Goal: Task Accomplishment & Management: Manage account settings

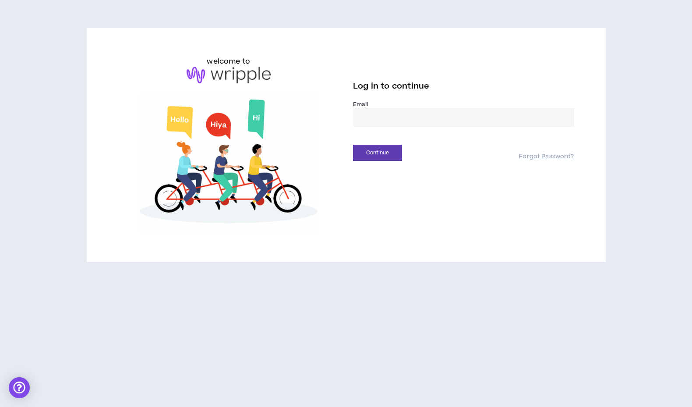
click at [373, 123] on input "email" at bounding box center [463, 117] width 221 height 19
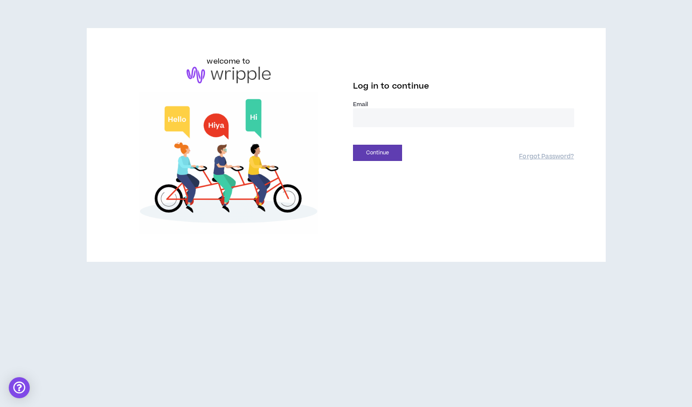
type input "**********"
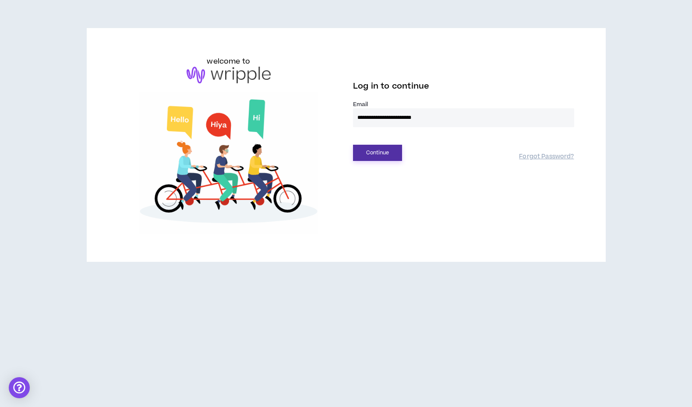
click at [376, 154] on button "Continue" at bounding box center [377, 153] width 49 height 16
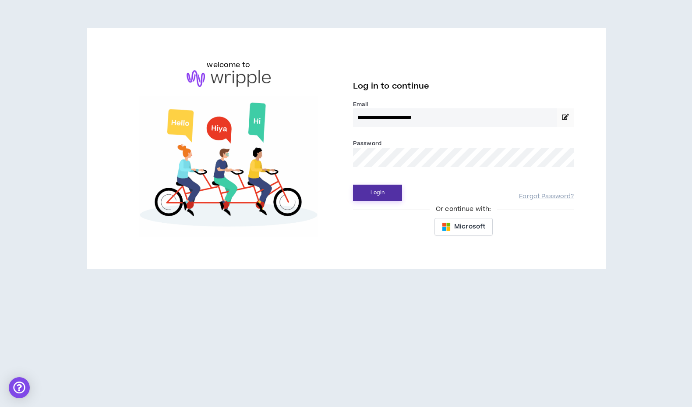
click at [377, 194] on button "Login" at bounding box center [377, 192] width 49 height 16
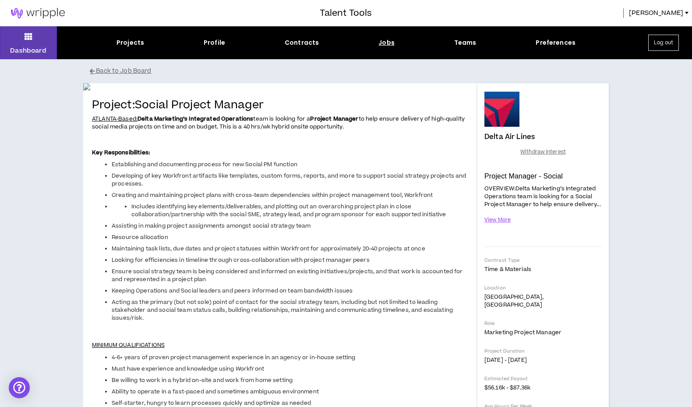
click at [41, 12] on img at bounding box center [38, 13] width 76 height 11
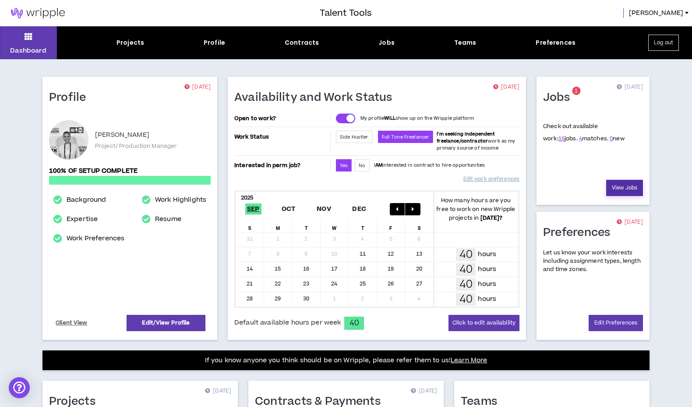
click at [624, 185] on link "View Jobs" at bounding box center [624, 188] width 37 height 16
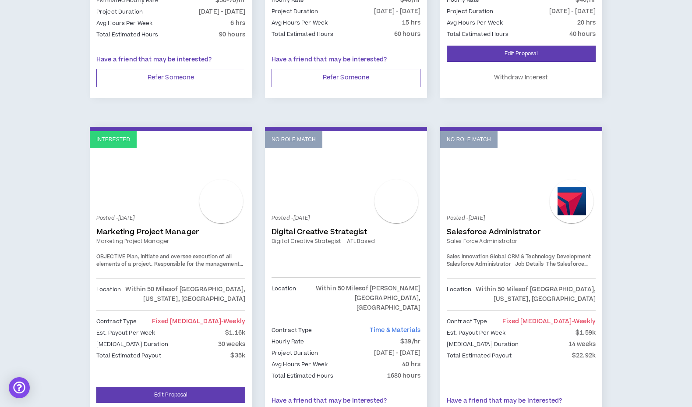
scroll to position [406, 0]
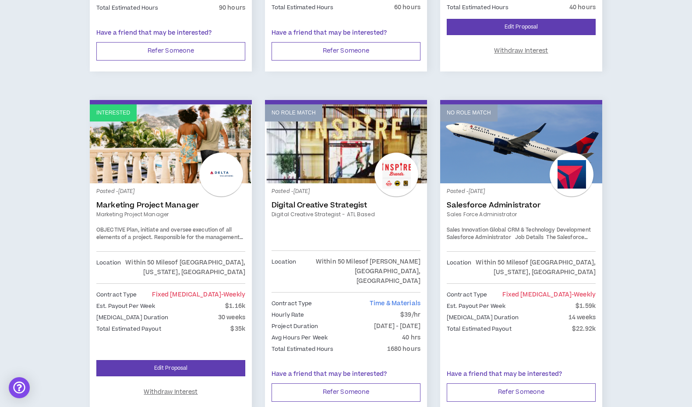
click at [204, 192] on p "Posted - [DATE]" at bounding box center [170, 192] width 149 height 8
click at [205, 241] on div "OBJECTIVE Plan, initiate and oversee execution of all elements of a project. Re…" at bounding box center [170, 233] width 149 height 15
click at [223, 184] on div at bounding box center [221, 174] width 44 height 44
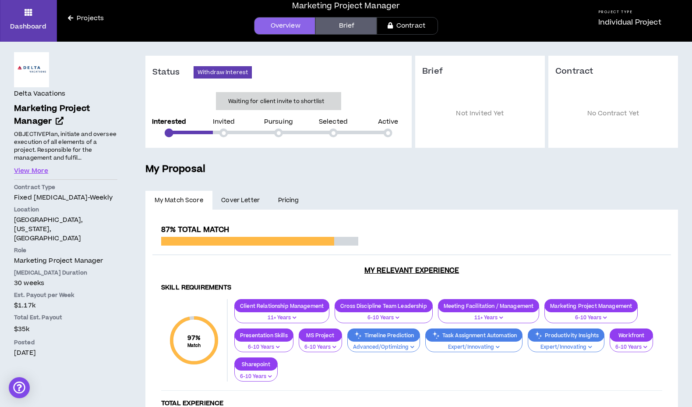
scroll to position [26, 0]
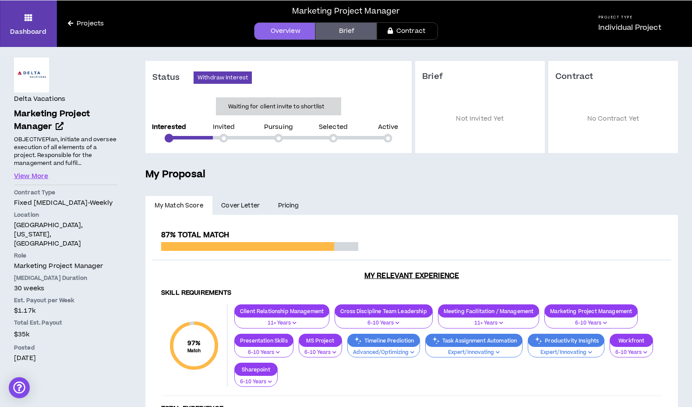
click at [344, 29] on link "Brief" at bounding box center [345, 31] width 61 height 18
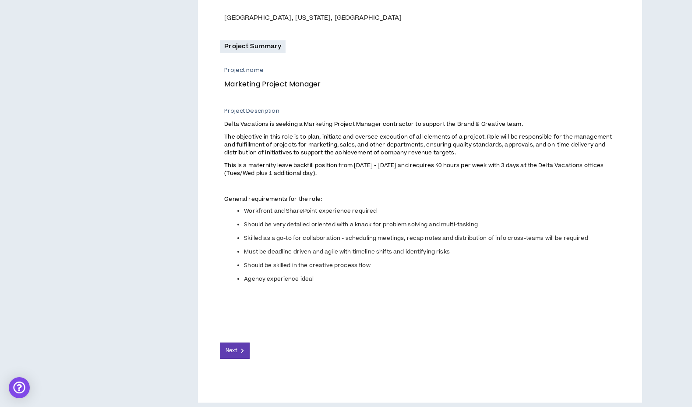
scroll to position [285, 0]
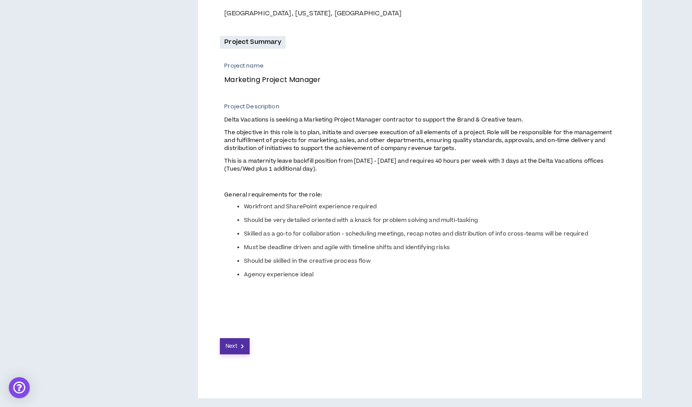
click at [236, 341] on button "Next" at bounding box center [235, 346] width 30 height 16
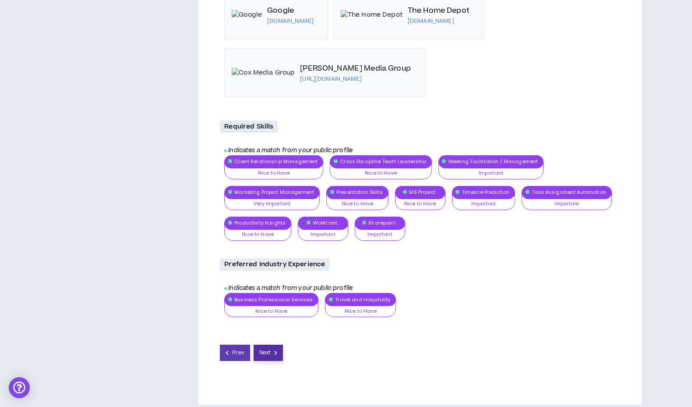
scroll to position [1001, 0]
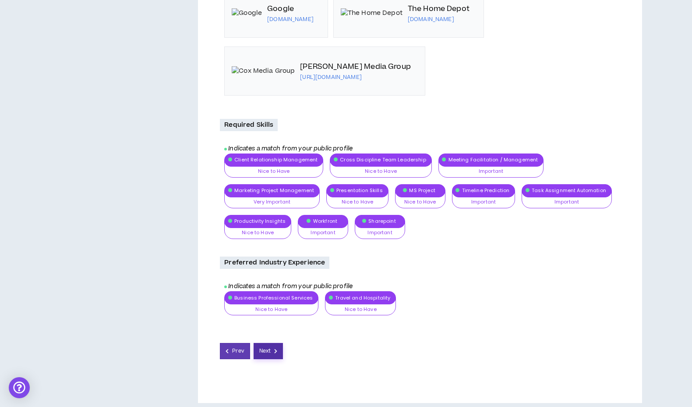
click at [262, 351] on button "Next" at bounding box center [269, 351] width 30 height 16
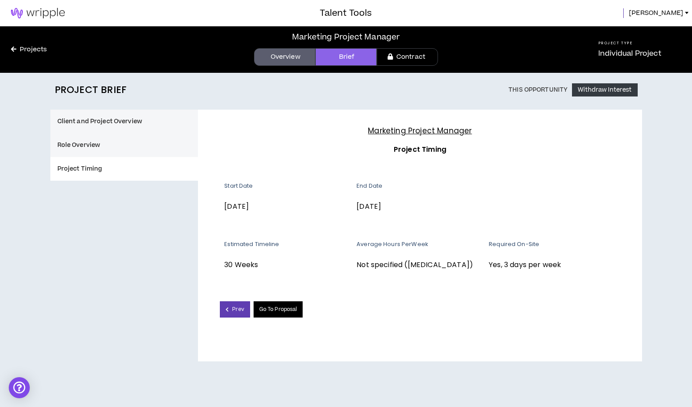
click at [271, 303] on link "Go To Proposal" at bounding box center [279, 309] width 50 height 16
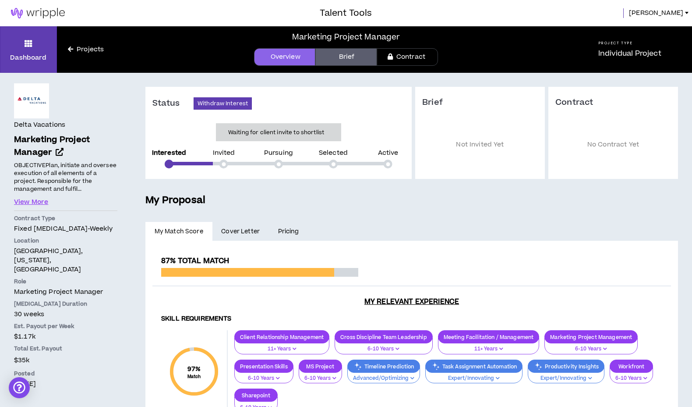
click at [43, 10] on img at bounding box center [38, 13] width 76 height 11
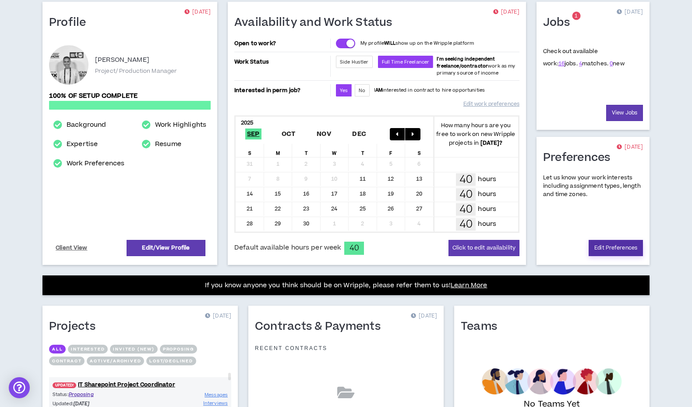
scroll to position [185, 0]
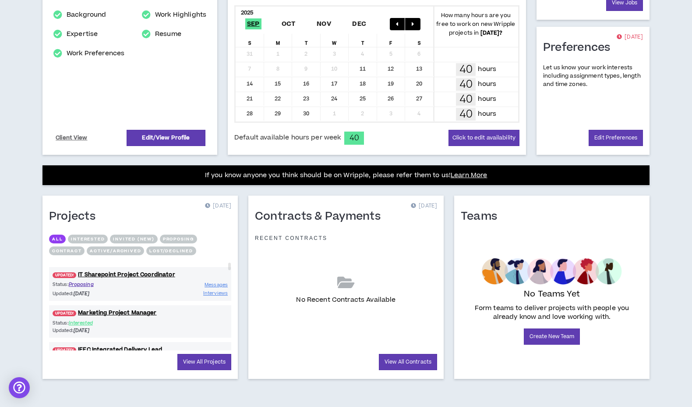
click at [177, 236] on button "Proposing" at bounding box center [178, 238] width 37 height 9
click at [146, 309] on link "UPDATED! IFEC Integrated Delivery Lead" at bounding box center [140, 312] width 182 height 8
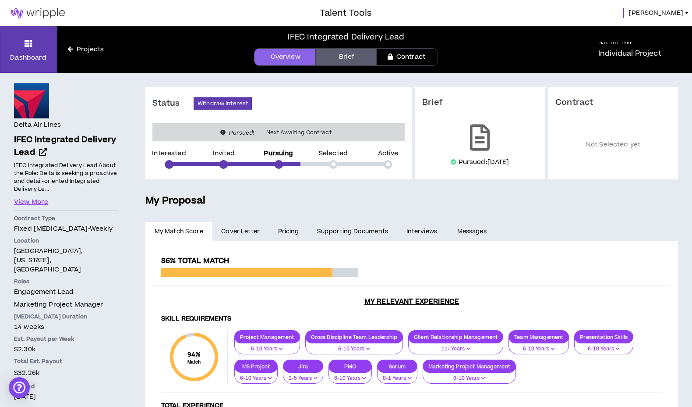
click at [82, 50] on link "Projects" at bounding box center [86, 50] width 58 height 10
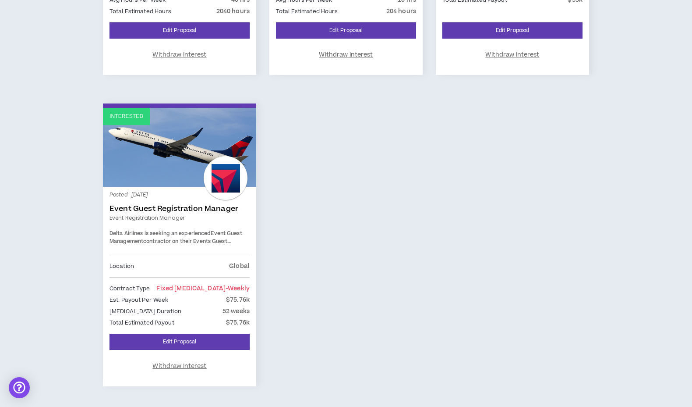
scroll to position [388, 0]
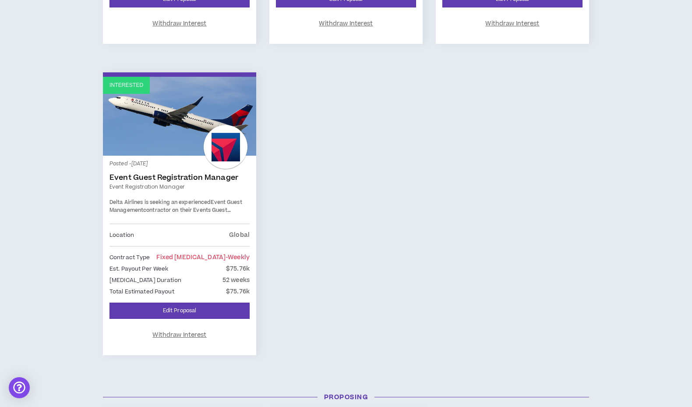
click at [188, 175] on link "Event Guest Registration Manager" at bounding box center [180, 177] width 140 height 9
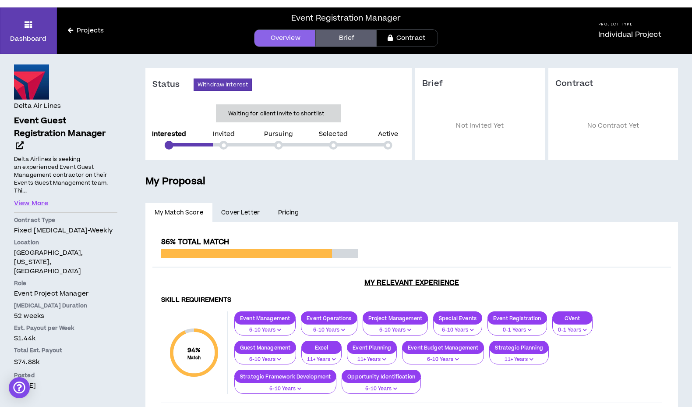
scroll to position [18, 0]
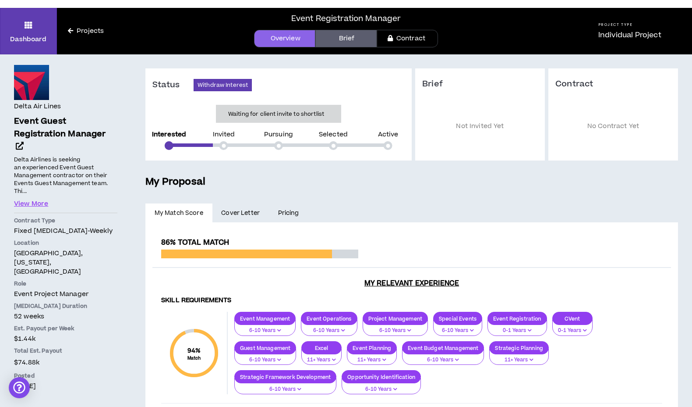
click at [333, 36] on link "Brief" at bounding box center [345, 39] width 61 height 18
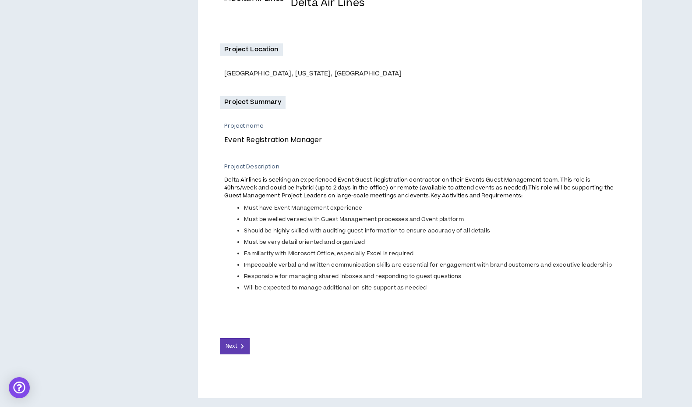
scroll to position [224, 0]
click at [247, 341] on button "Next" at bounding box center [235, 346] width 30 height 16
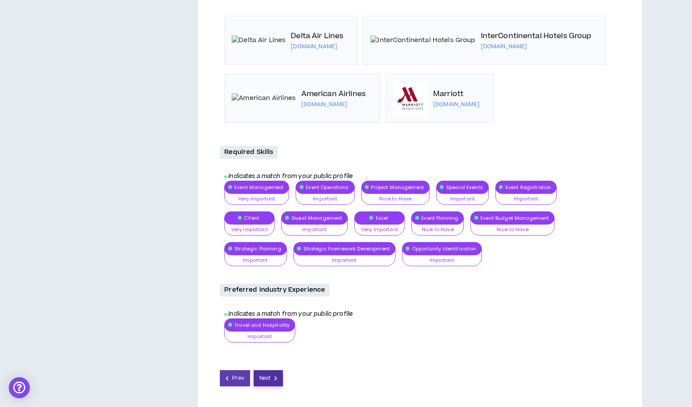
scroll to position [560, 0]
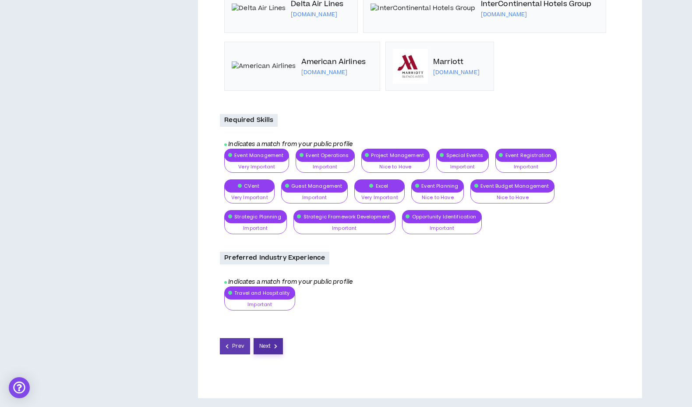
click at [260, 344] on span "Next" at bounding box center [264, 346] width 11 height 8
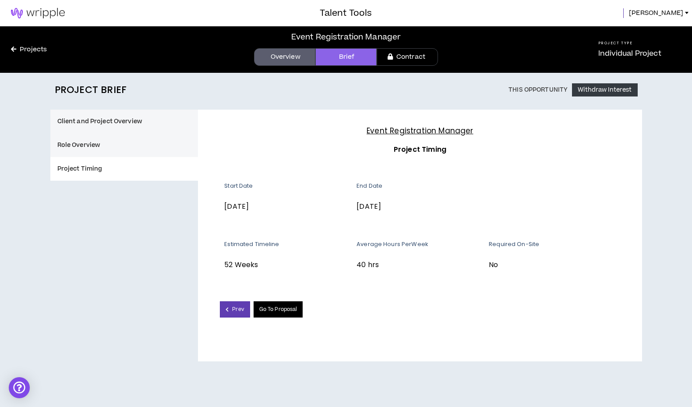
click at [275, 314] on link "Go To Proposal" at bounding box center [279, 309] width 50 height 16
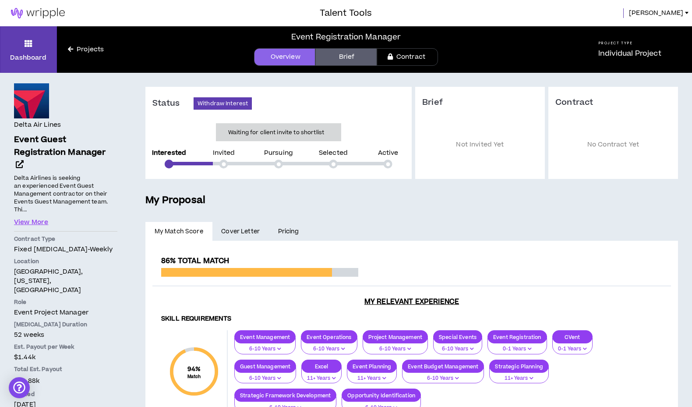
click at [582, 348] on p "0-1 Years" at bounding box center [572, 349] width 29 height 8
click at [577, 380] on span "6-10 Years" at bounding box center [572, 379] width 29 height 10
click at [520, 348] on p "0-1 Years" at bounding box center [517, 349] width 48 height 8
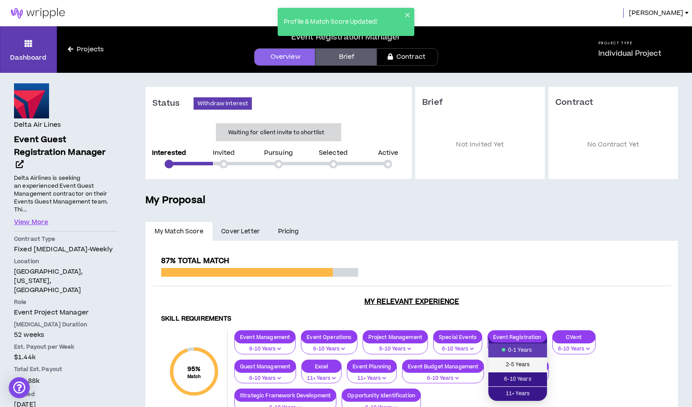
click at [521, 363] on span "2-5 Years" at bounding box center [518, 365] width 48 height 10
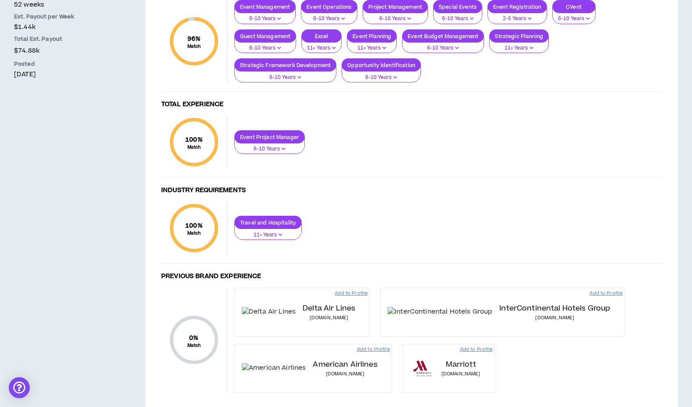
scroll to position [362, 0]
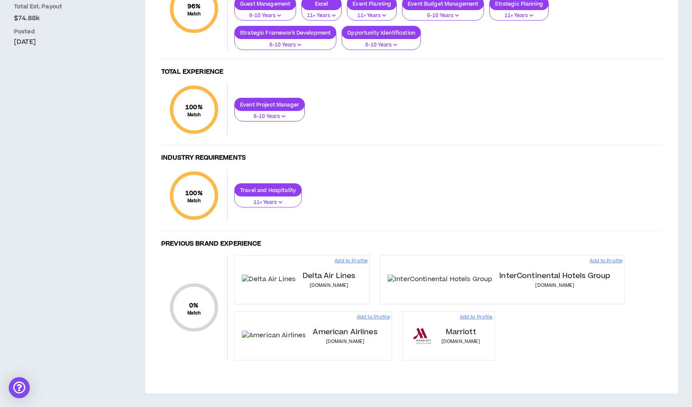
click at [493, 316] on p "Add to Profile" at bounding box center [476, 316] width 33 height 7
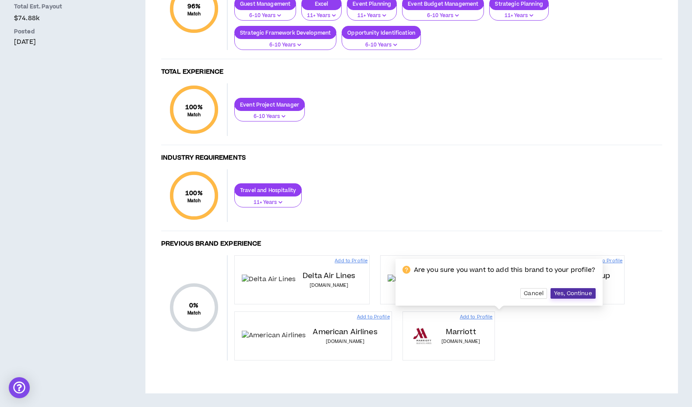
click at [596, 288] on button "Yes, Continue" at bounding box center [573, 293] width 45 height 11
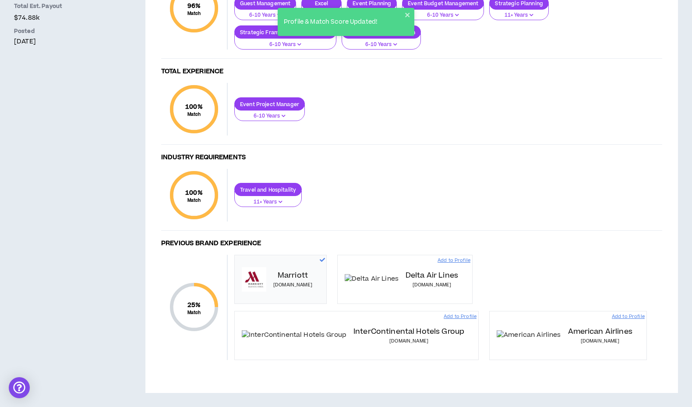
scroll to position [418, 0]
click at [444, 313] on p "Add to Profile" at bounding box center [460, 316] width 33 height 7
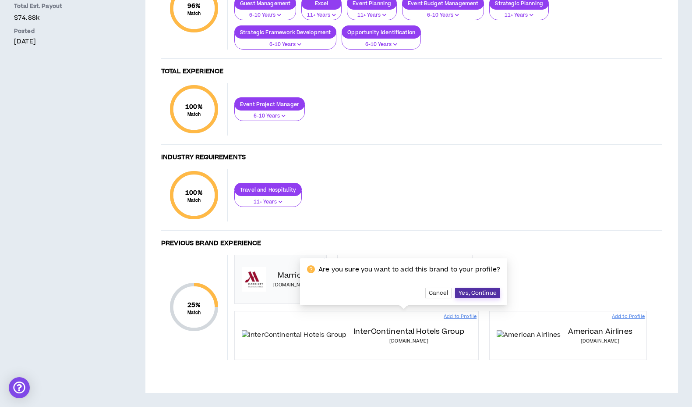
click at [470, 289] on span "Yes, Continue" at bounding box center [478, 292] width 38 height 7
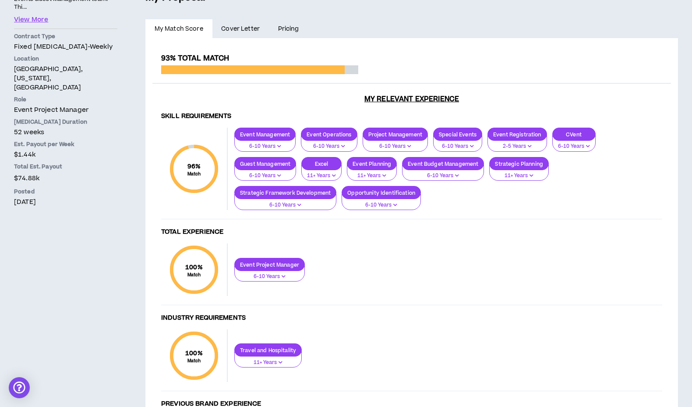
scroll to position [0, 0]
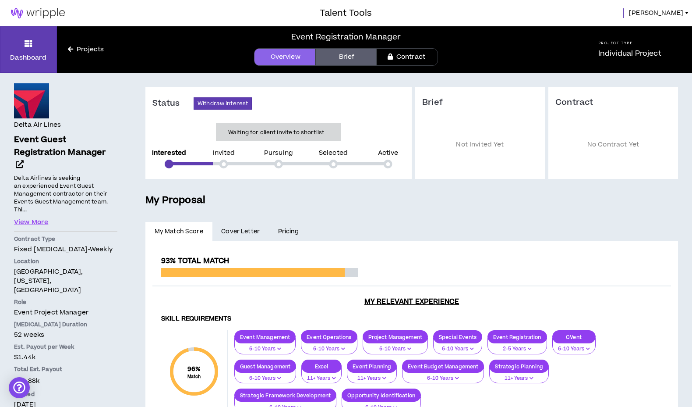
click at [84, 49] on link "Projects" at bounding box center [86, 50] width 58 height 10
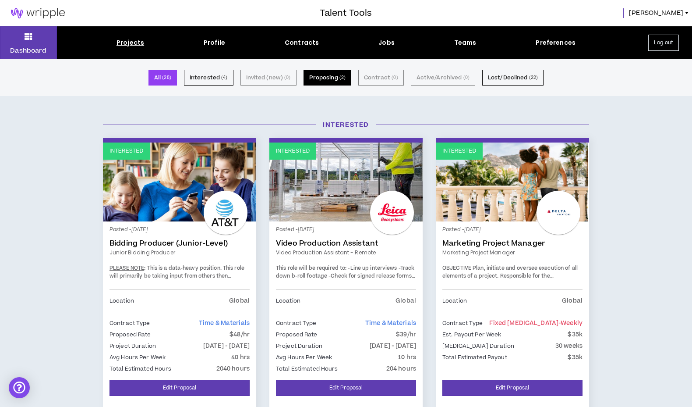
click at [342, 75] on small "( 2 )" at bounding box center [343, 78] width 6 height 8
